Goal: Task Accomplishment & Management: Use online tool/utility

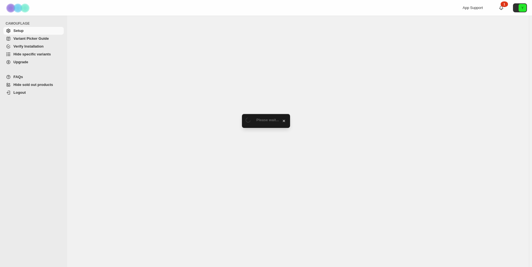
select select "******"
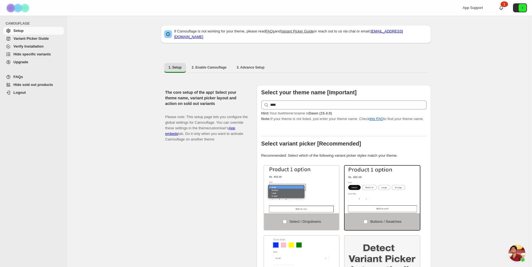
scroll to position [264, 0]
click at [39, 55] on span "Hide specific variants" at bounding box center [31, 54] width 37 height 4
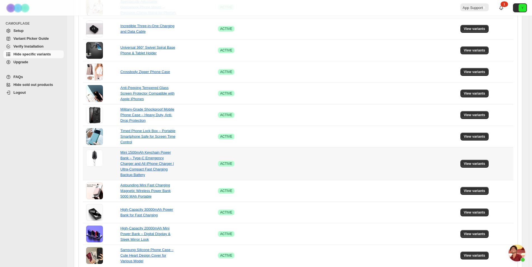
scroll to position [319, 0]
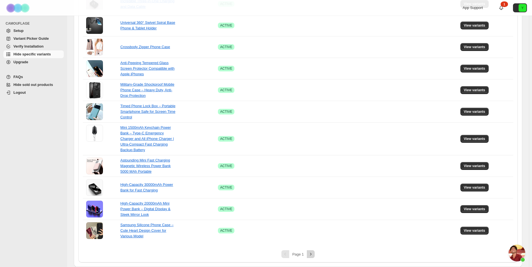
click at [311, 255] on icon "Next" at bounding box center [311, 254] width 6 height 6
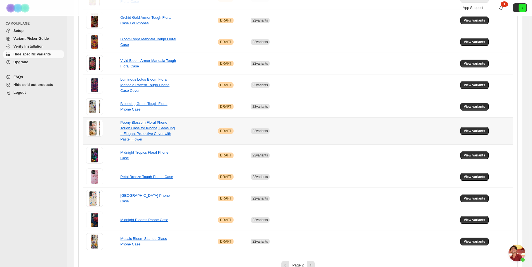
scroll to position [324, 0]
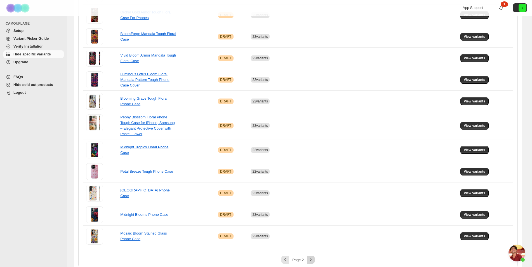
click at [312, 258] on icon "Next" at bounding box center [310, 259] width 1 height 3
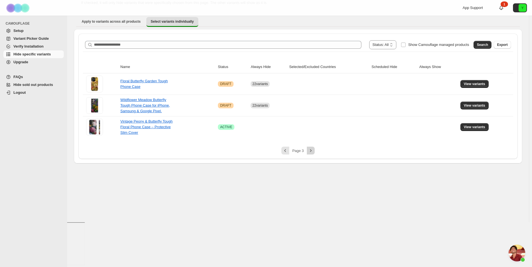
scroll to position [0, 0]
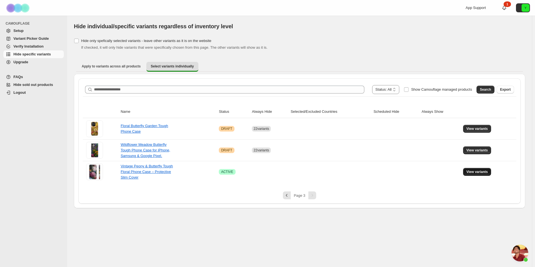
click at [471, 171] on span "View variants" at bounding box center [477, 172] width 22 height 4
click at [478, 172] on span "View variants" at bounding box center [477, 172] width 22 height 4
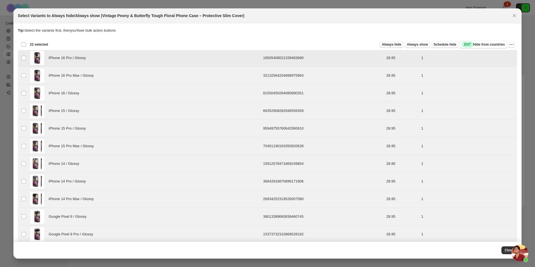
click at [390, 44] on span "Always hide" at bounding box center [391, 44] width 19 height 4
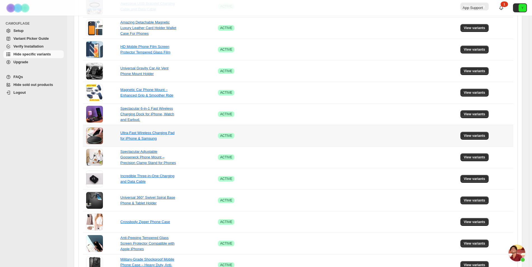
scroll to position [143, 0]
